Goal: Information Seeking & Learning: Check status

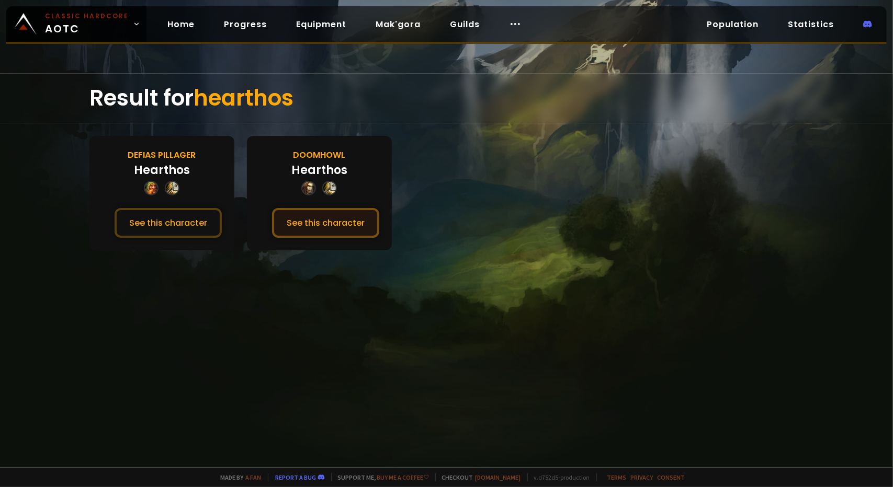
click at [298, 224] on button "See this character" at bounding box center [325, 223] width 107 height 30
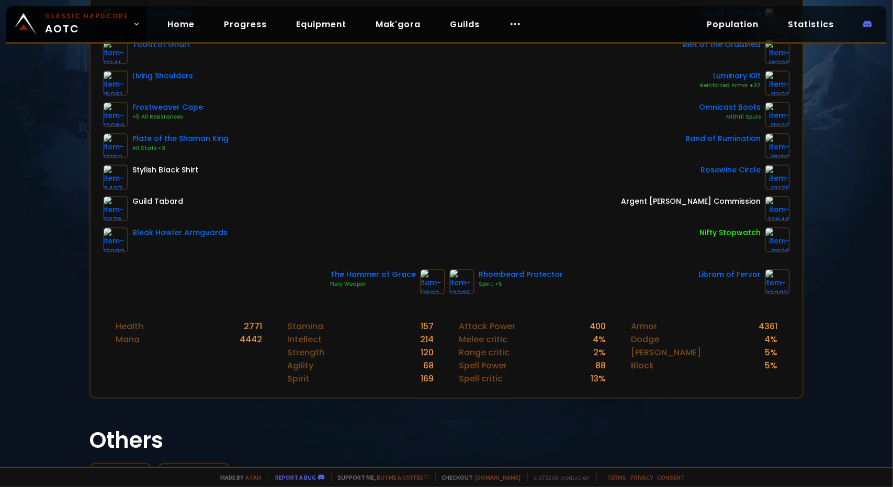
scroll to position [194, 0]
